Goal: Transaction & Acquisition: Purchase product/service

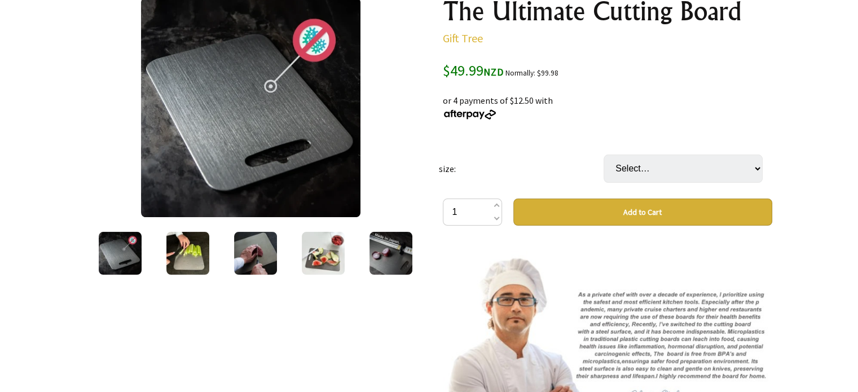
scroll to position [169, 0]
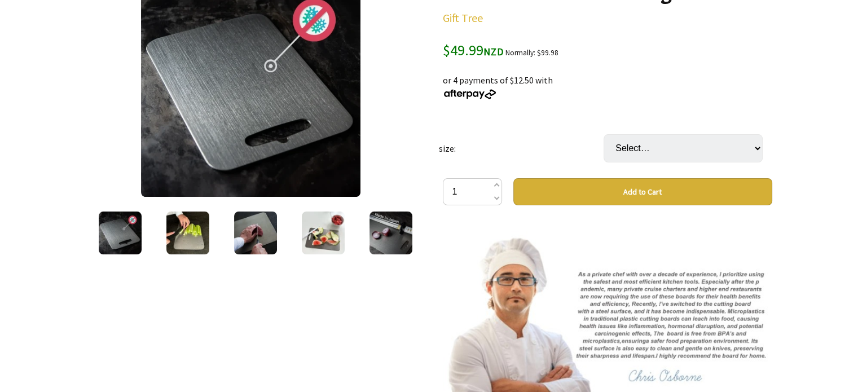
click at [181, 247] on img at bounding box center [187, 233] width 43 height 43
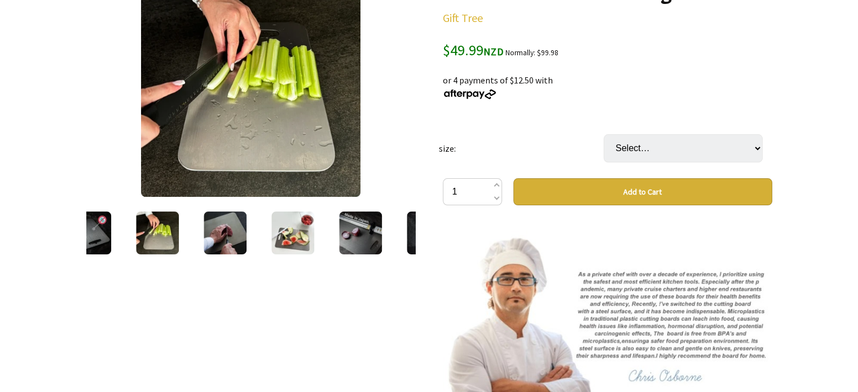
click at [223, 241] on img at bounding box center [225, 233] width 43 height 43
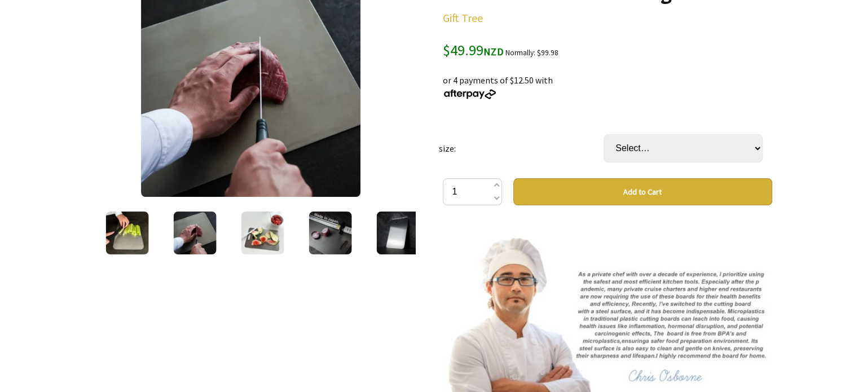
click at [291, 239] on div at bounding box center [262, 232] width 68 height 47
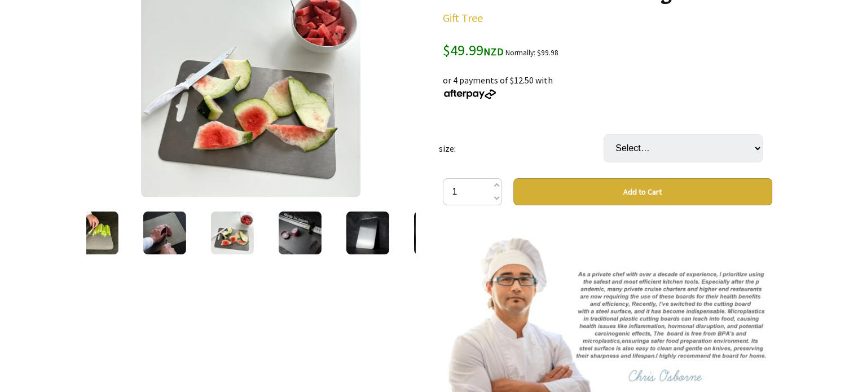
click at [306, 240] on img at bounding box center [299, 233] width 43 height 43
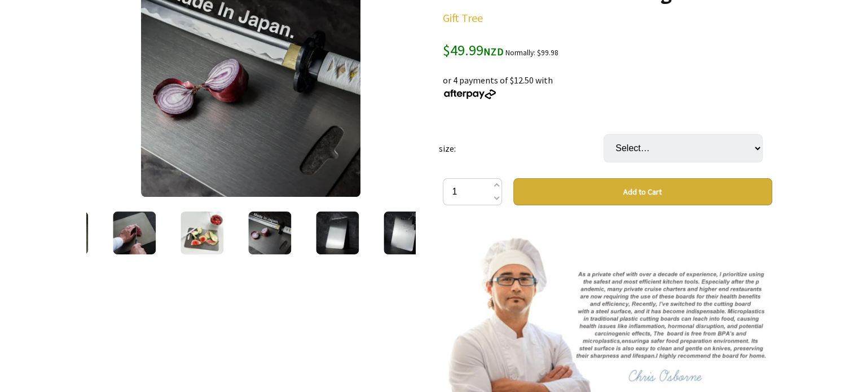
click at [351, 241] on img at bounding box center [337, 233] width 43 height 43
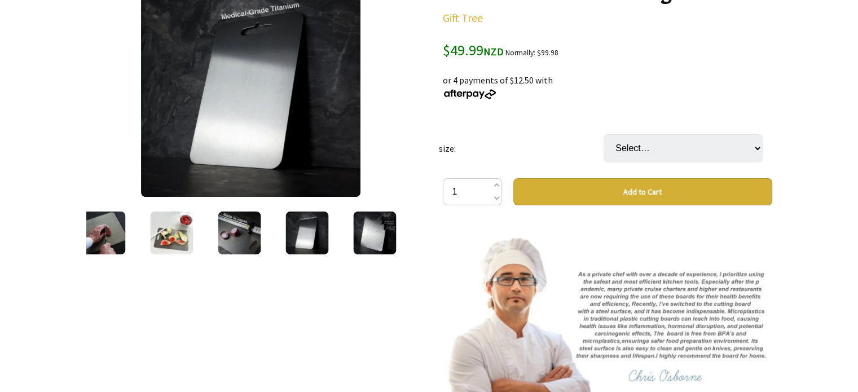
click at [286, 243] on img at bounding box center [306, 233] width 43 height 43
click at [380, 239] on img at bounding box center [374, 233] width 43 height 43
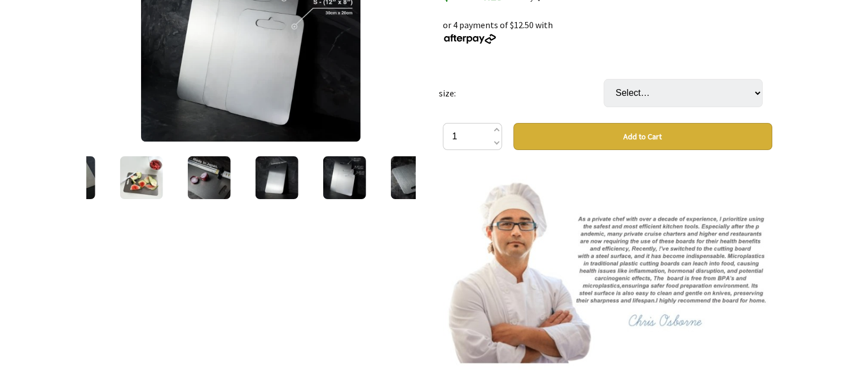
scroll to position [226, 0]
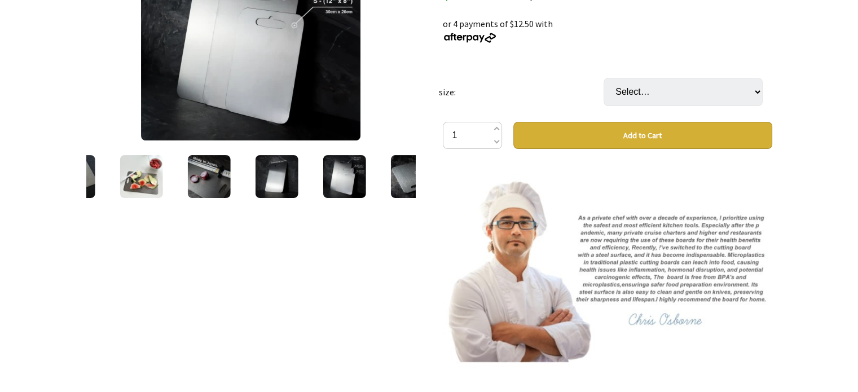
click at [215, 193] on img at bounding box center [208, 176] width 43 height 43
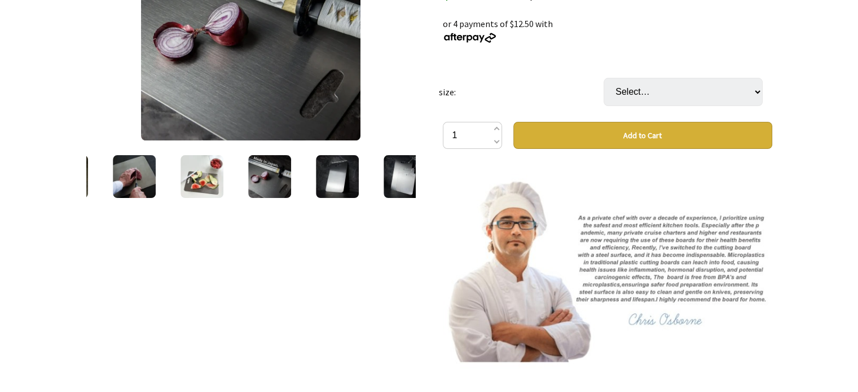
click at [358, 189] on img at bounding box center [337, 176] width 43 height 43
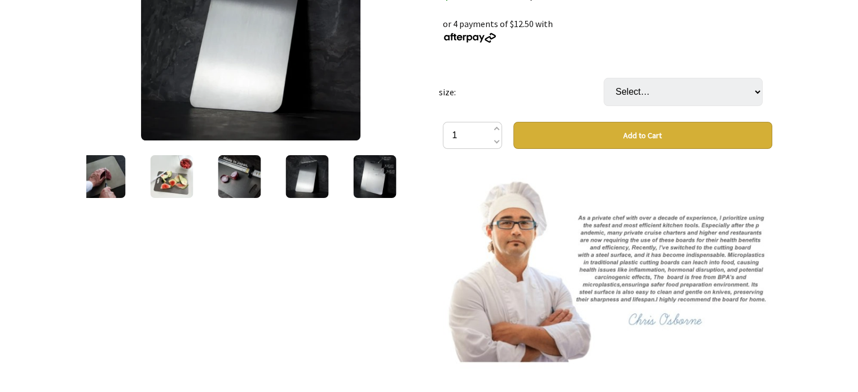
click at [392, 186] on img at bounding box center [374, 176] width 43 height 43
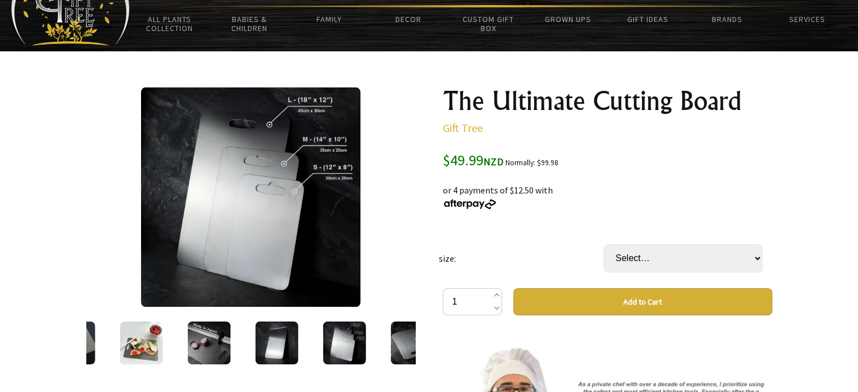
scroll to position [56, 0]
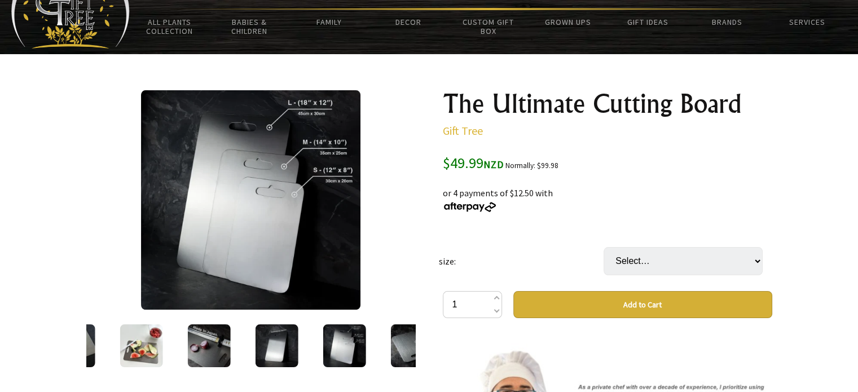
click at [291, 233] on img at bounding box center [250, 199] width 219 height 219
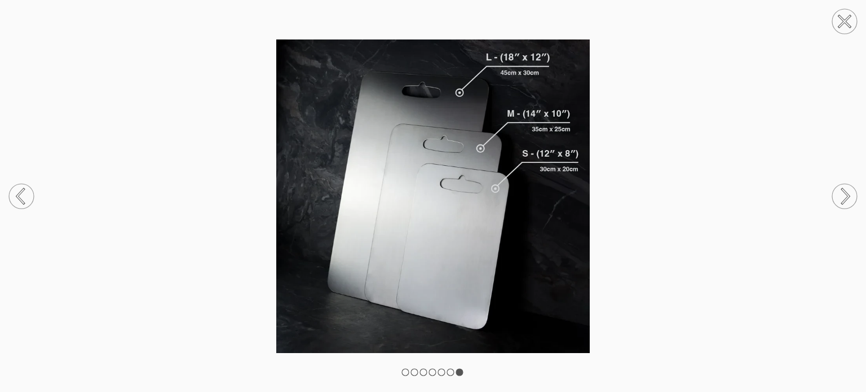
click at [849, 196] on icon at bounding box center [846, 196] width 7 height 15
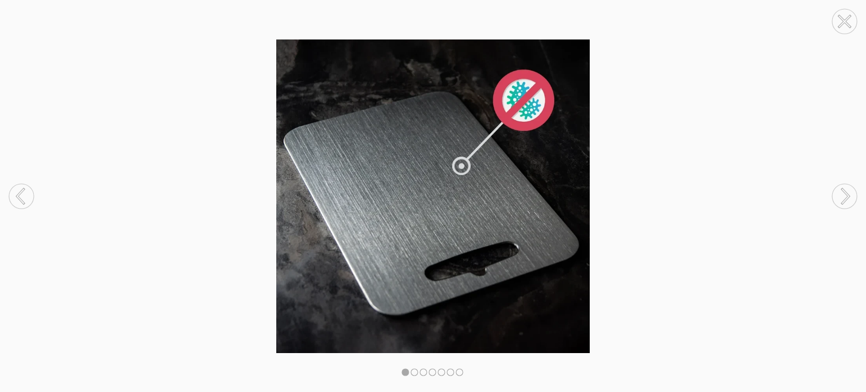
click at [849, 196] on icon at bounding box center [846, 196] width 7 height 15
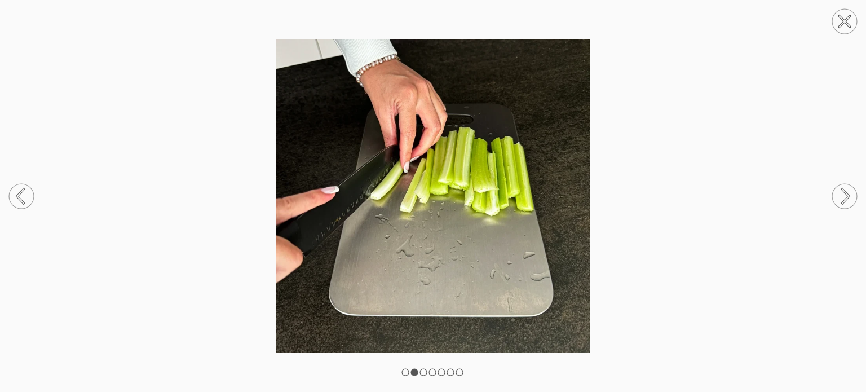
click at [849, 196] on icon at bounding box center [846, 196] width 7 height 15
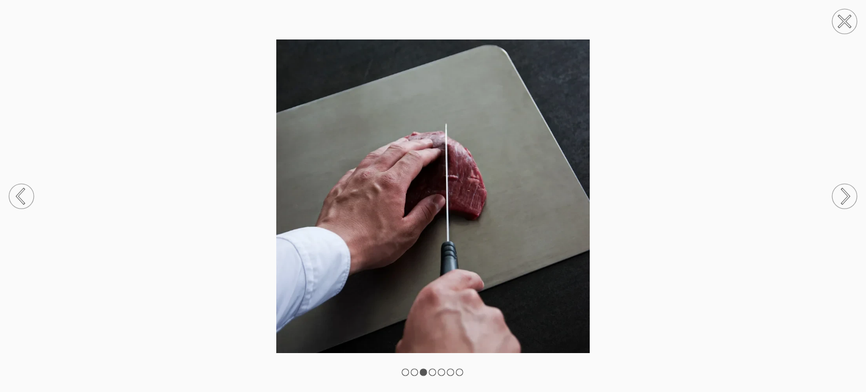
click at [849, 196] on icon at bounding box center [846, 196] width 7 height 15
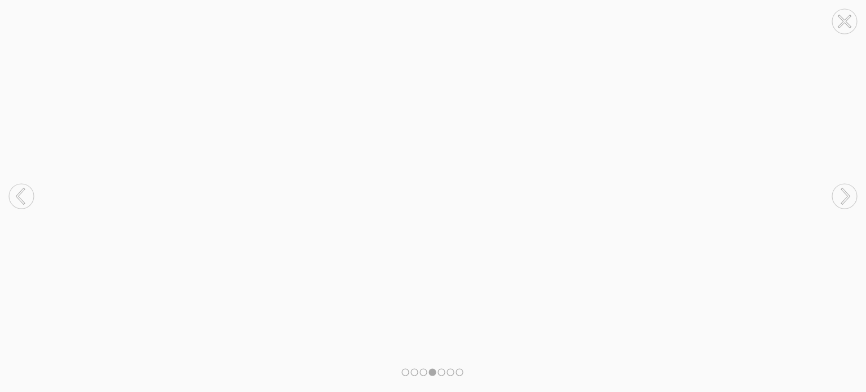
click at [849, 196] on icon at bounding box center [846, 196] width 7 height 15
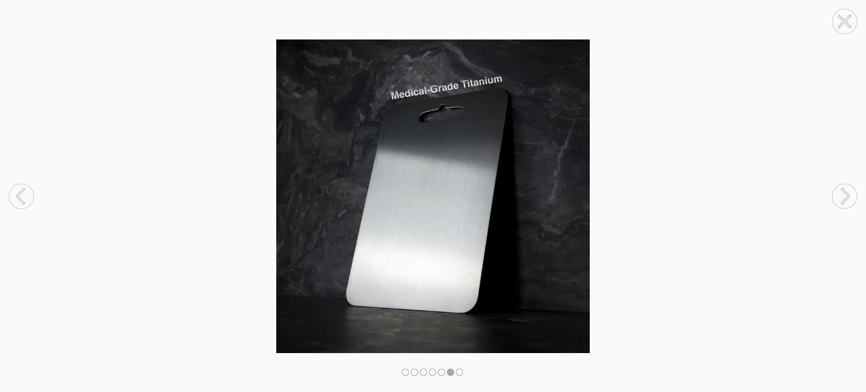
click at [849, 196] on icon at bounding box center [846, 196] width 7 height 15
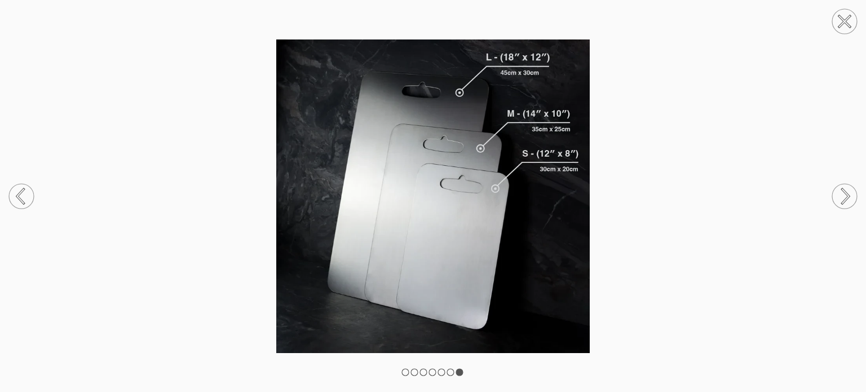
click at [849, 196] on icon at bounding box center [846, 196] width 7 height 15
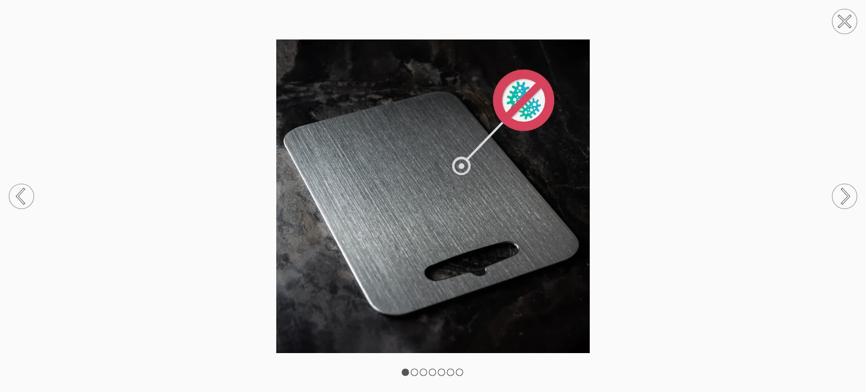
click at [849, 196] on icon at bounding box center [846, 196] width 7 height 15
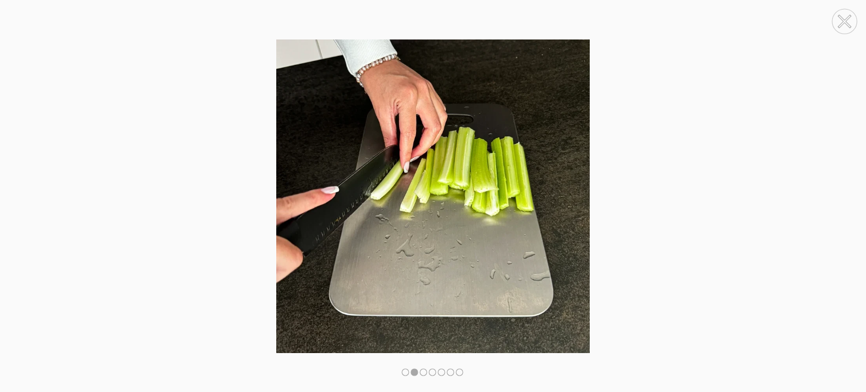
click at [849, 196] on icon at bounding box center [846, 196] width 7 height 15
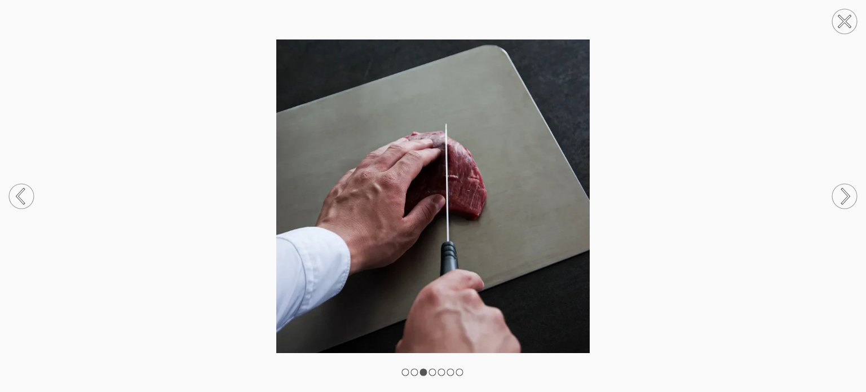
click at [848, 21] on circle at bounding box center [845, 21] width 25 height 25
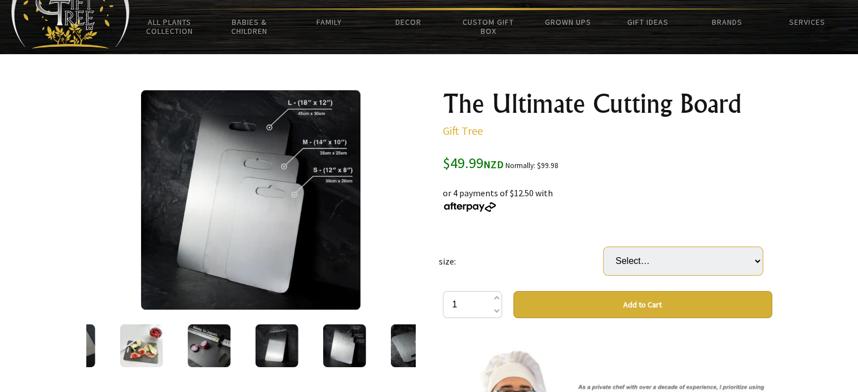
click at [667, 259] on select "Select… Small 34x23cm Medium 39x28cm (+ $14.99) Large 46x30cm (+ $29.99) Big 60…" at bounding box center [683, 261] width 159 height 28
select select "Medium 39x28cm"
click at [604, 247] on select "Select… Small 34x23cm Medium 39x28cm (+ $14.99) Large 46x30cm (+ $29.99) Big 60…" at bounding box center [683, 261] width 159 height 28
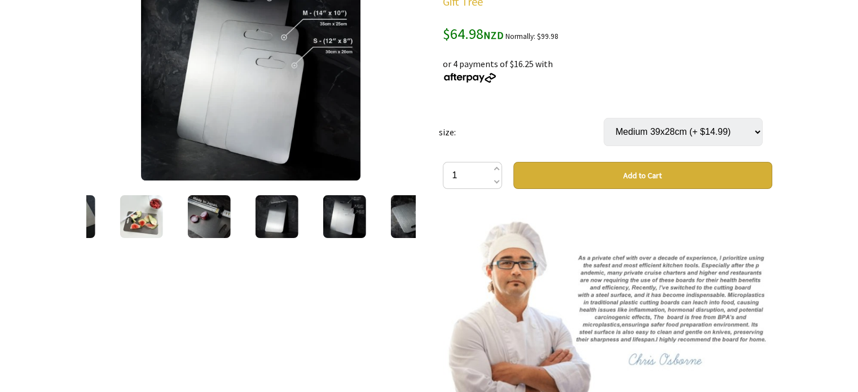
scroll to position [226, 0]
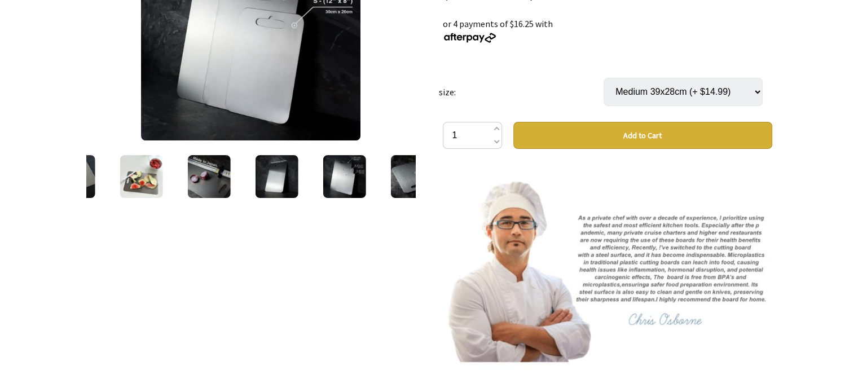
click at [588, 285] on img at bounding box center [607, 275] width 329 height 219
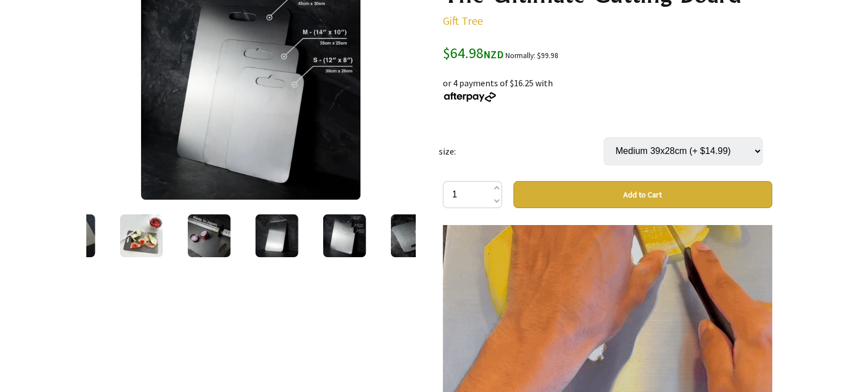
scroll to position [113, 0]
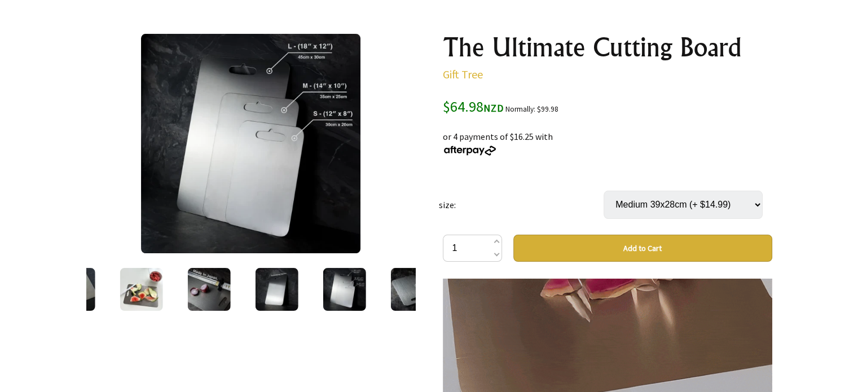
click at [622, 329] on img at bounding box center [607, 293] width 329 height 329
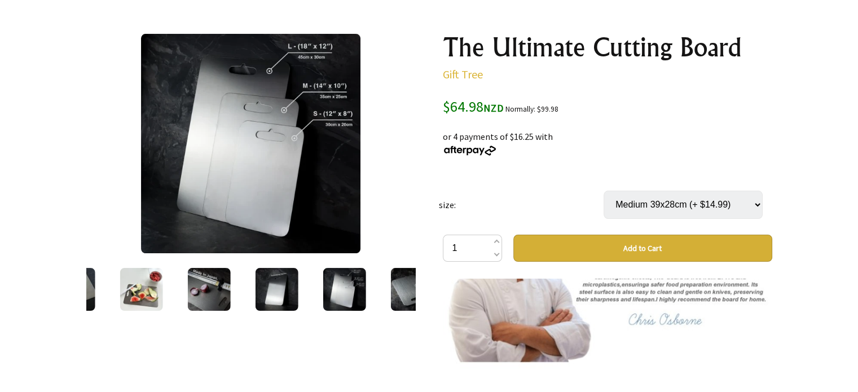
scroll to position [56, 0]
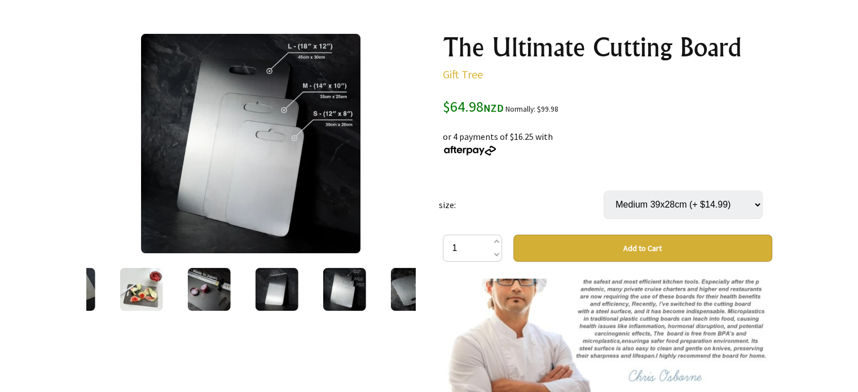
click at [627, 326] on img at bounding box center [607, 331] width 329 height 219
drag, startPoint x: 683, startPoint y: 315, endPoint x: 715, endPoint y: 326, distance: 33.9
click at [683, 315] on img at bounding box center [607, 331] width 329 height 219
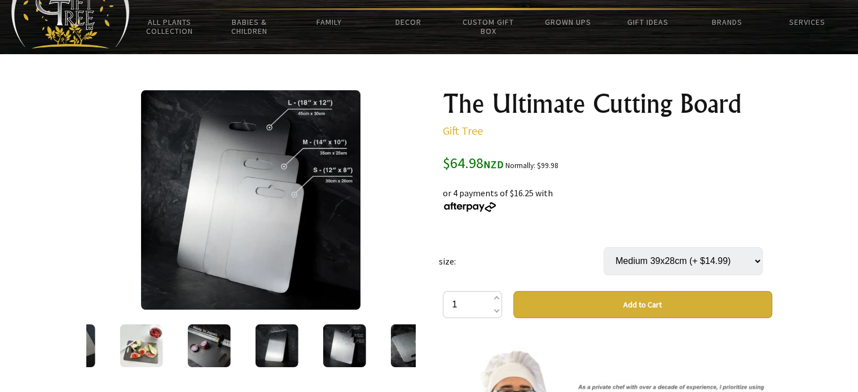
click at [218, 159] on img at bounding box center [250, 199] width 219 height 219
